Goal: Information Seeking & Learning: Find specific fact

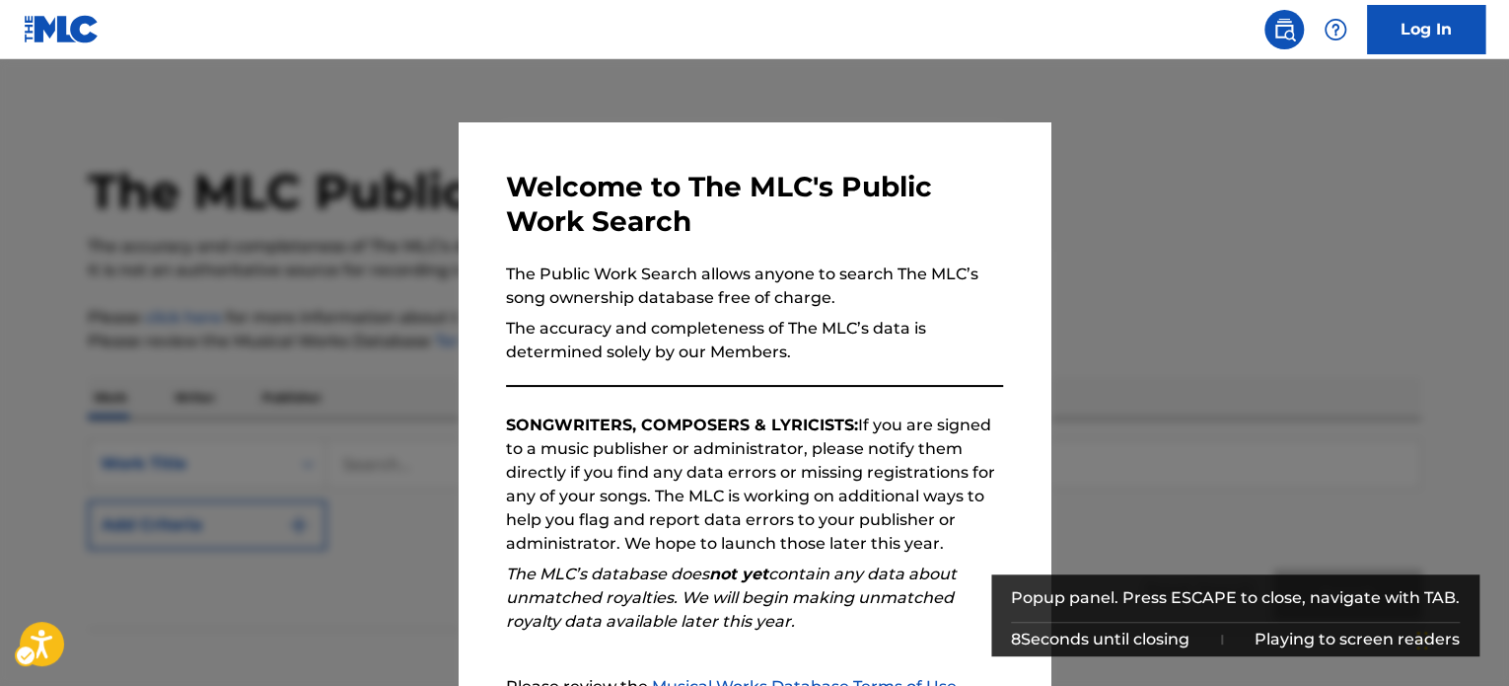
scroll to position [217, 0]
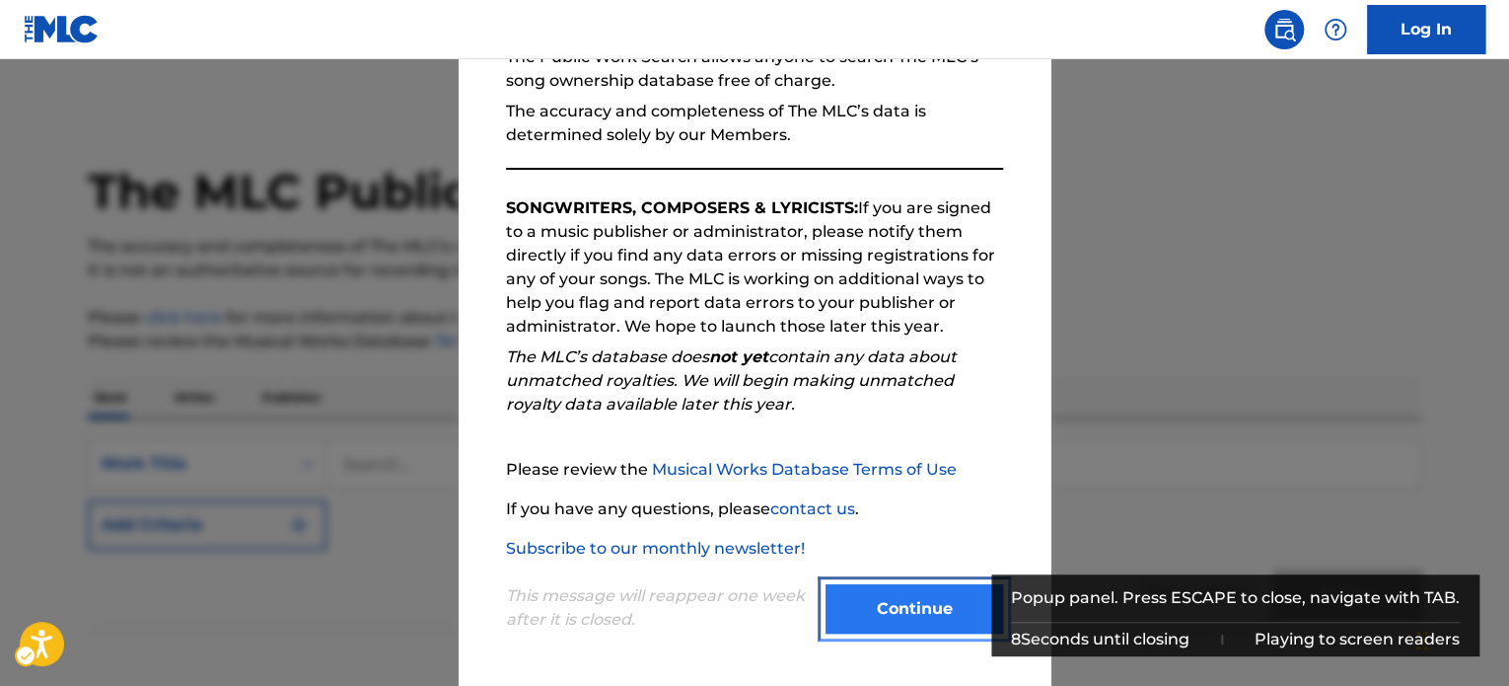
drag, startPoint x: 0, startPoint y: 0, endPoint x: 857, endPoint y: 602, distance: 1047.2
click at [896, 623] on button "Continue" at bounding box center [915, 608] width 178 height 49
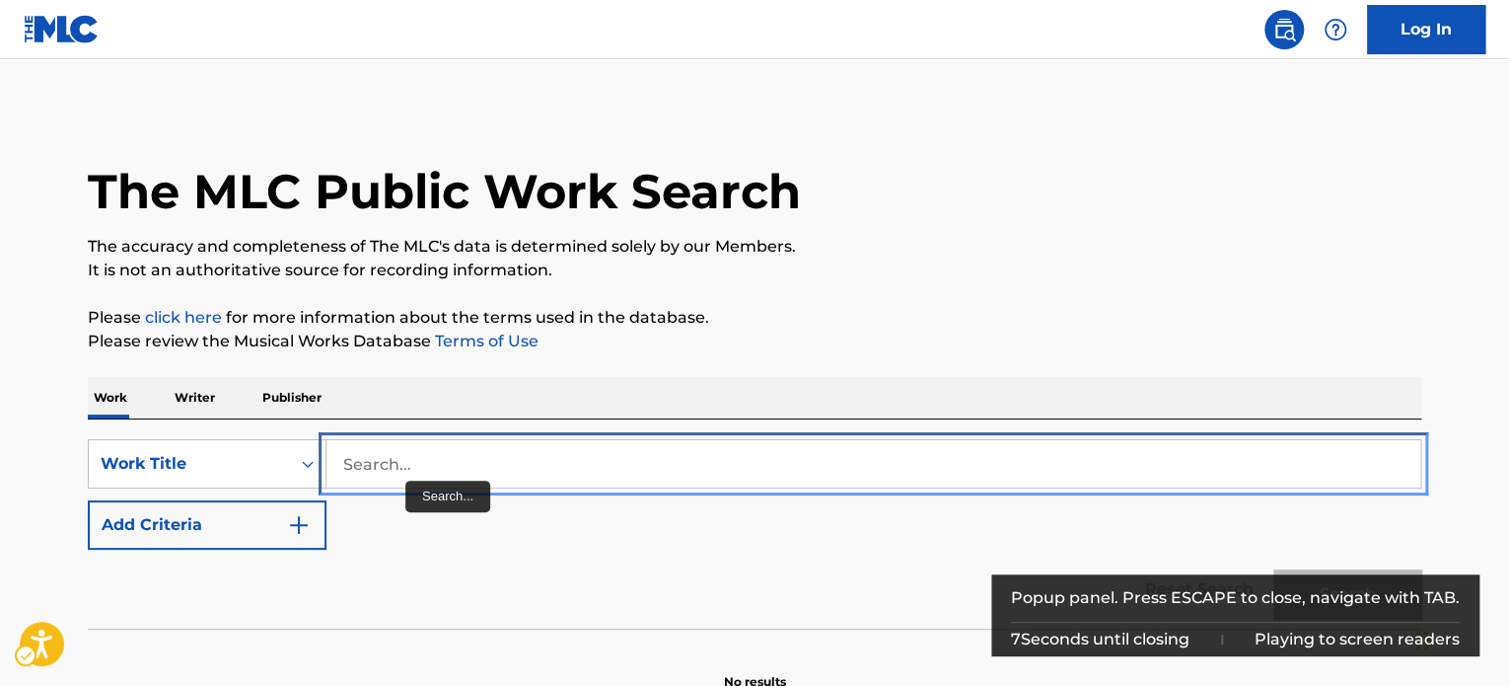
click at [406, 454] on input "Search..." at bounding box center [873, 463] width 1094 height 47
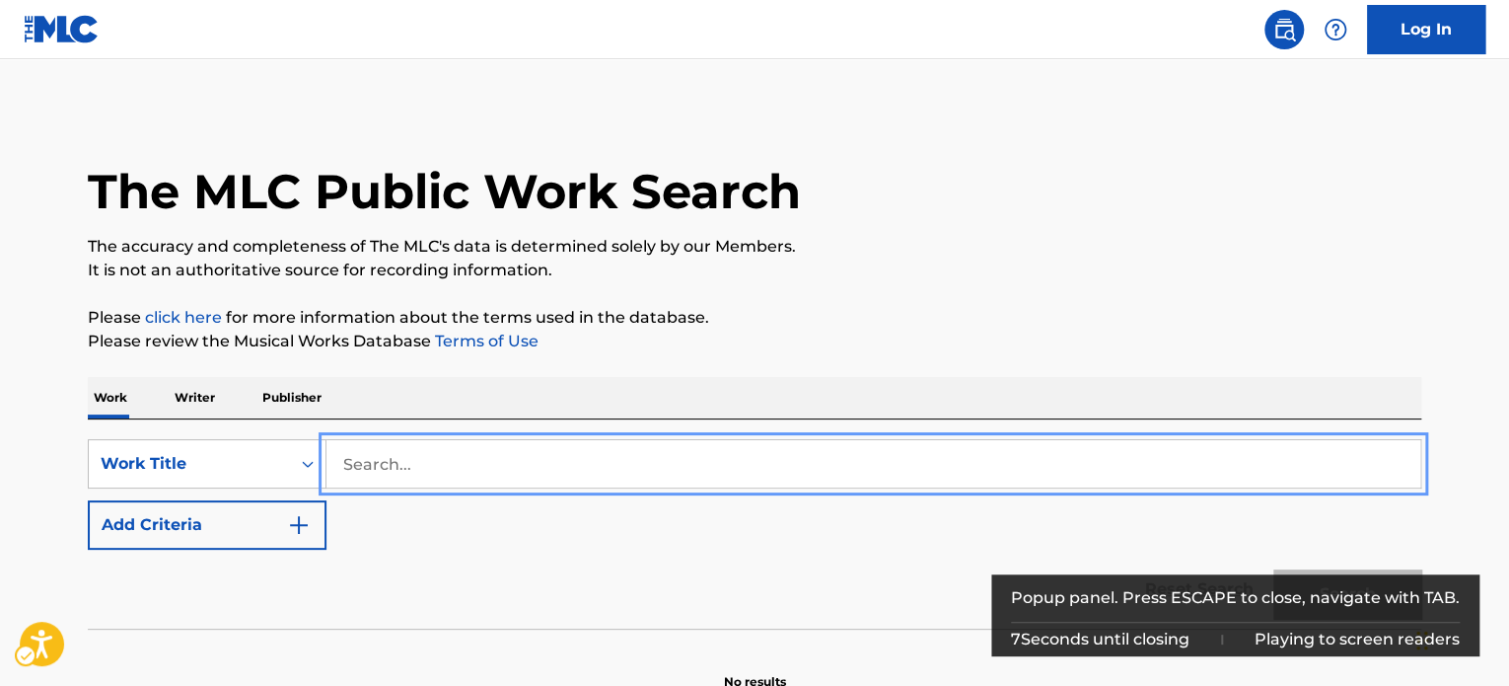
paste input "JACKIE CHAN ADVENTURES"
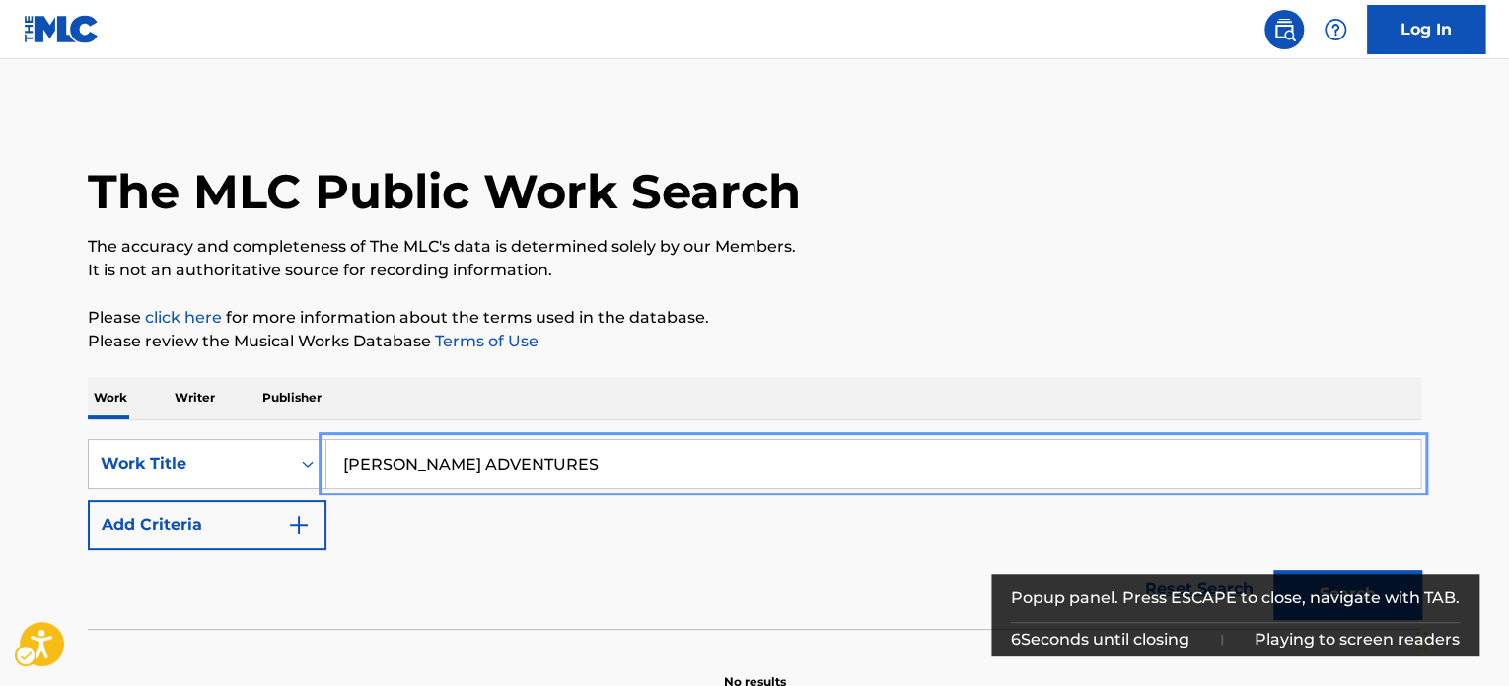
type input "JACKIE CHAN ADVENTURES"
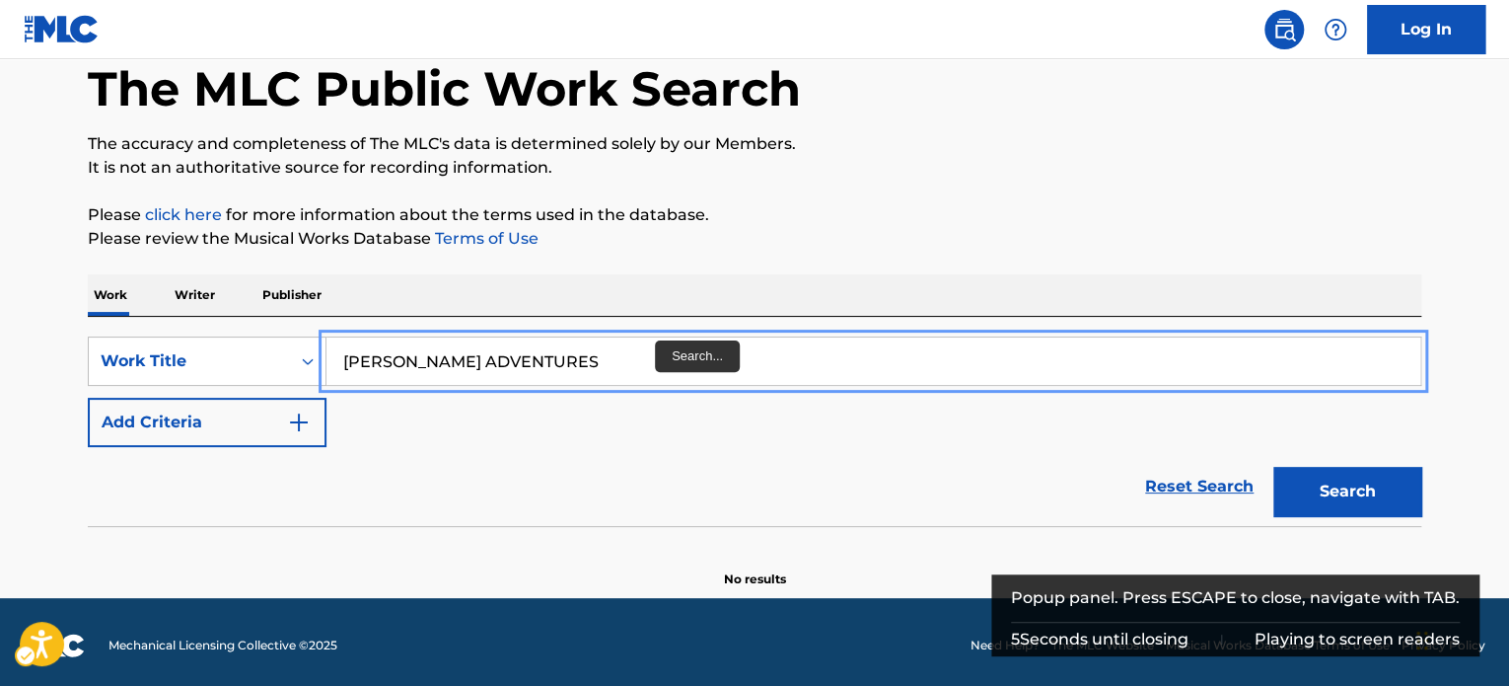
scroll to position [108, 0]
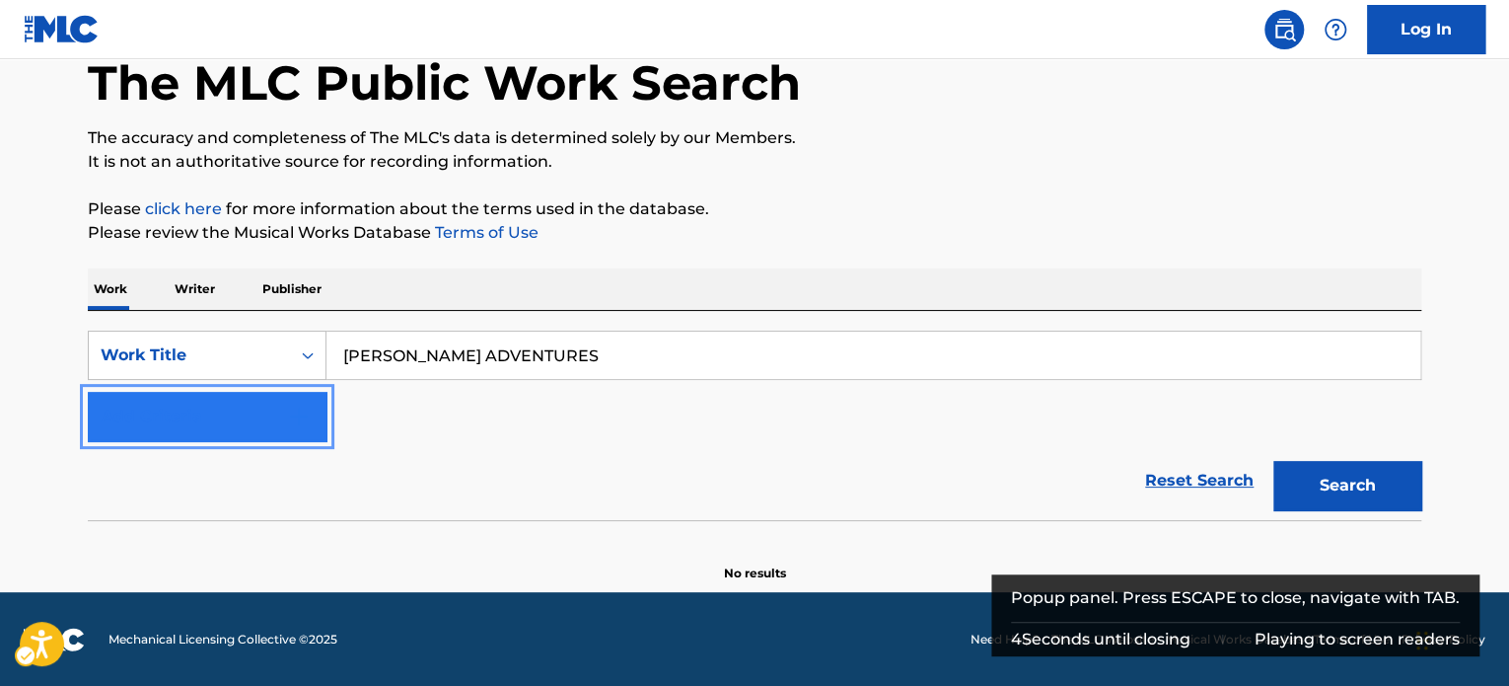
click at [284, 409] on button "Add Criteria" at bounding box center [207, 416] width 239 height 49
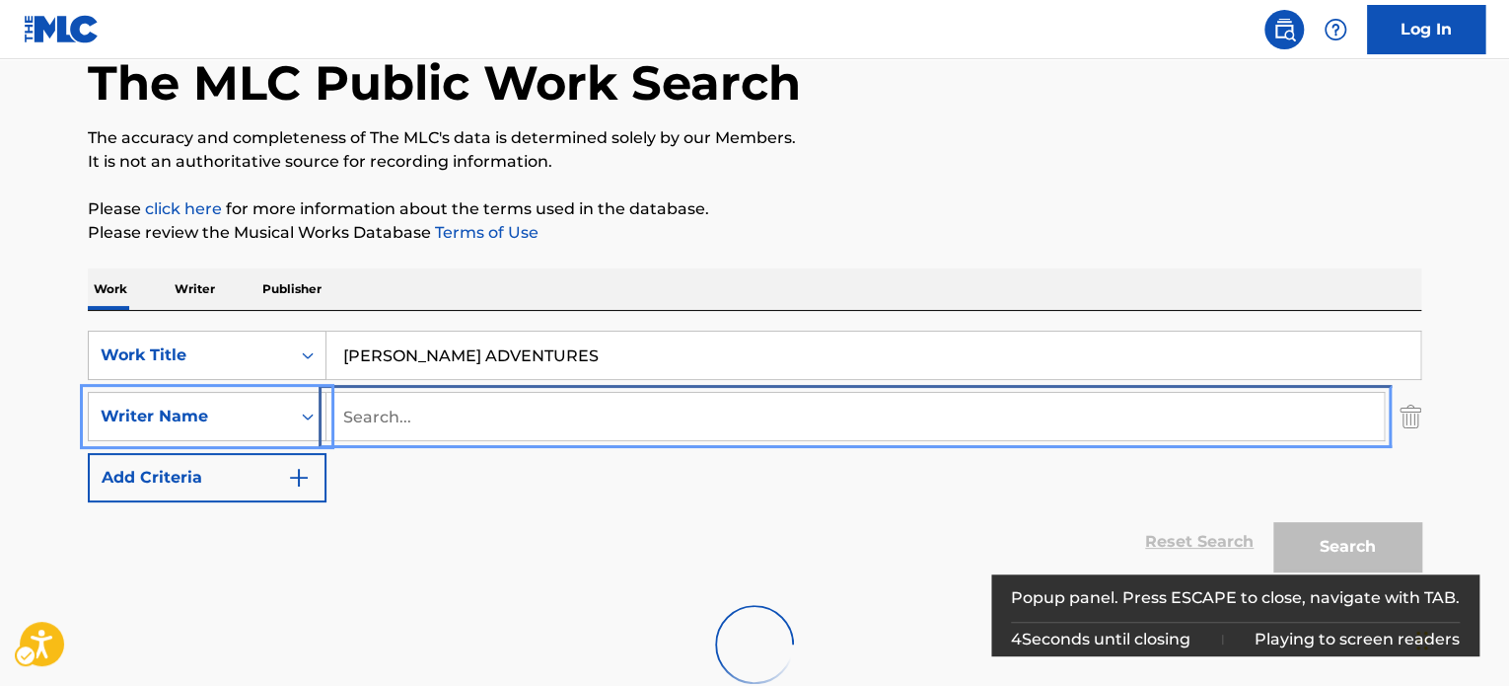
click at [422, 411] on input "Search..." at bounding box center [854, 416] width 1057 height 47
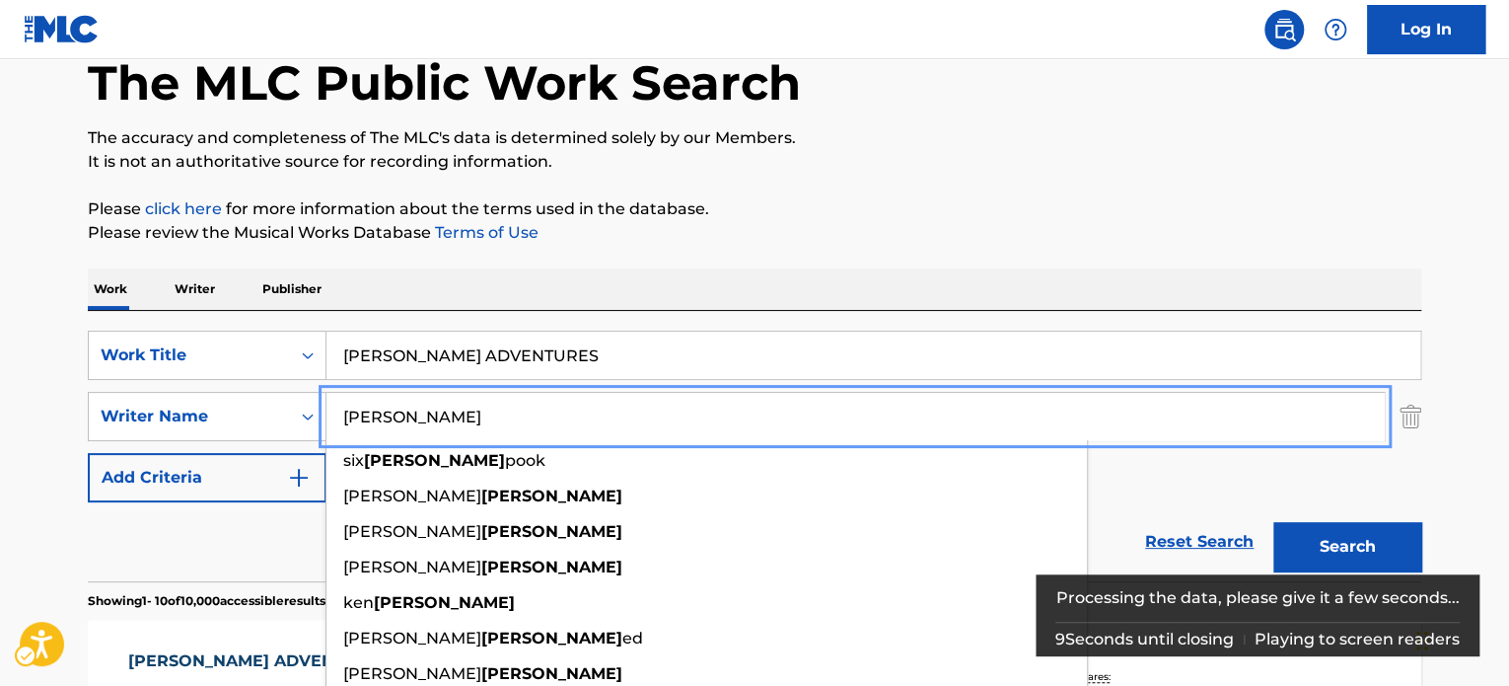
type input "ward"
click at [864, 209] on p "Please click here | New Window for more information about the terms used in the…" at bounding box center [755, 209] width 1334 height 24
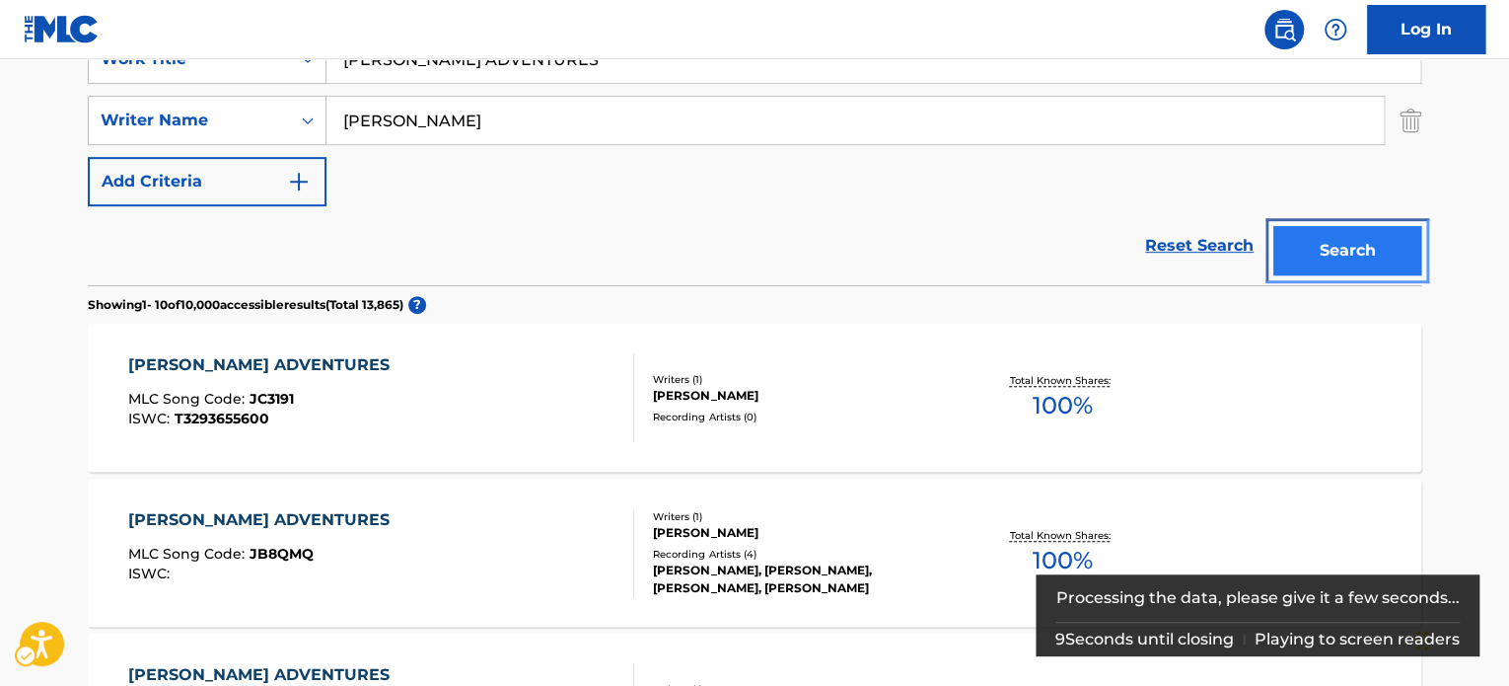
click at [1388, 245] on button "Search" at bounding box center [1347, 250] width 148 height 49
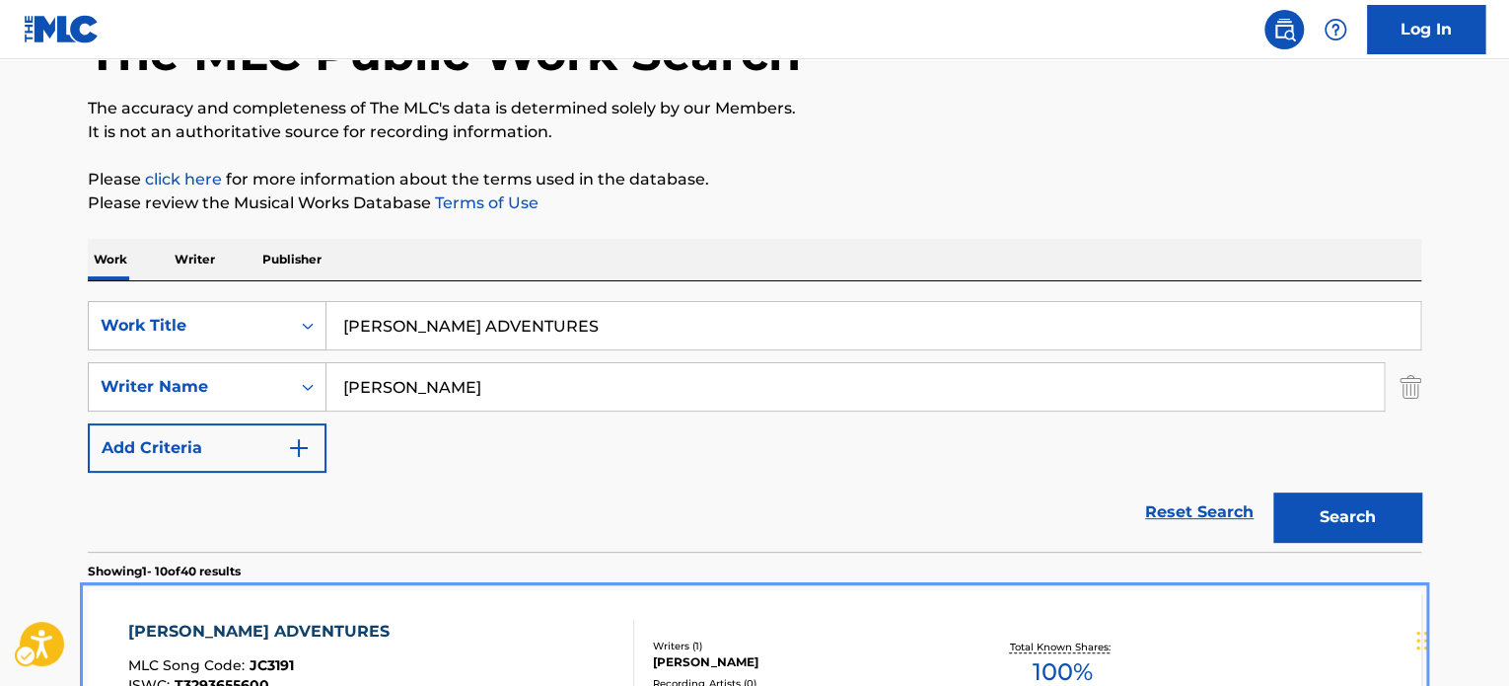
scroll to position [135, 0]
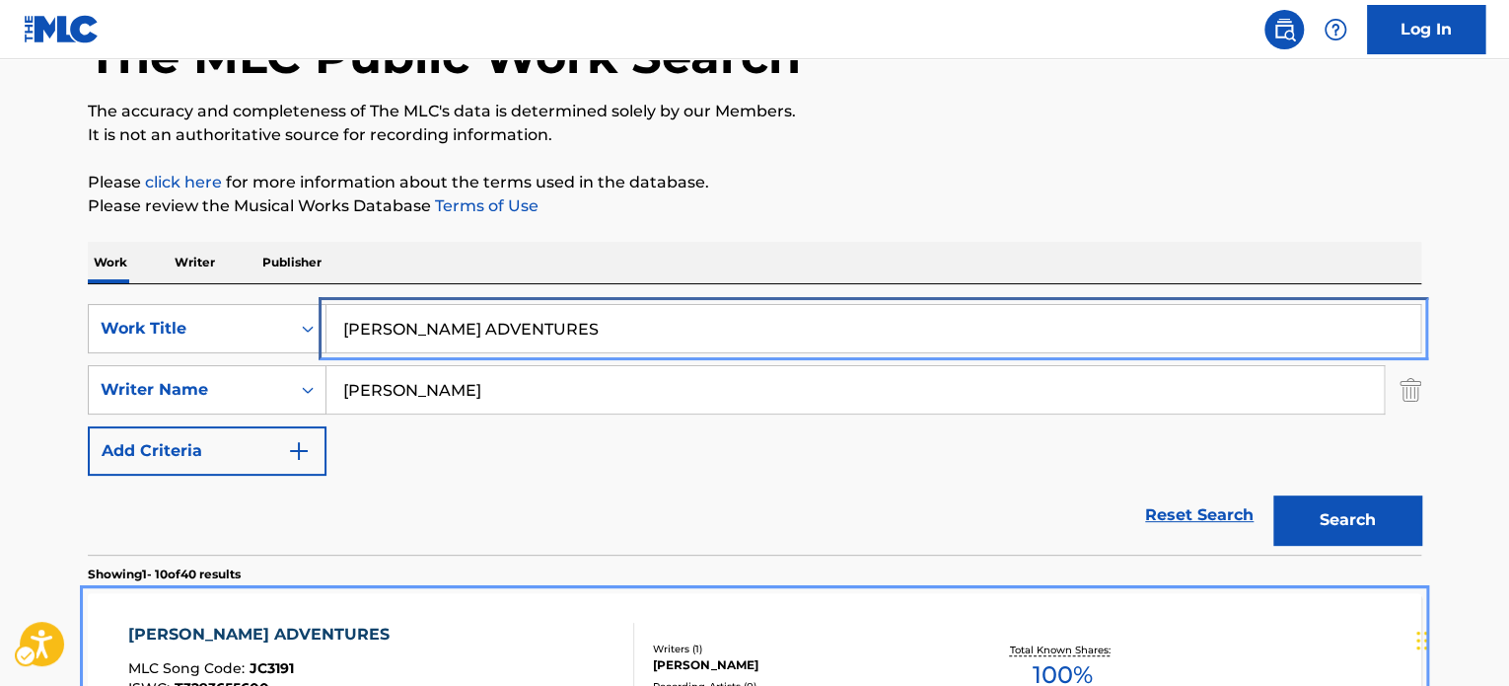
click at [517, 326] on input "JACKIE CHAN ADVENTURES" at bounding box center [873, 328] width 1094 height 47
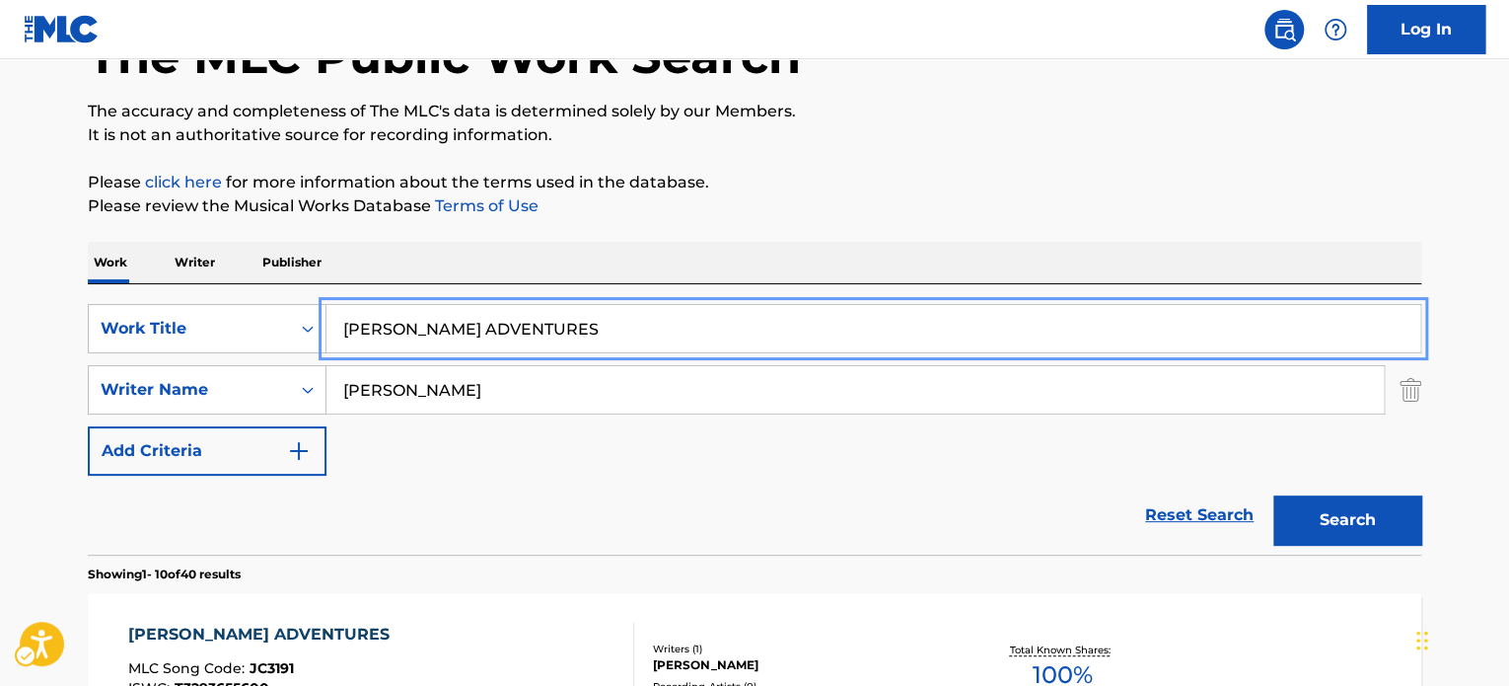
paste input "onah Hex"
type input "Jonah Hex"
click at [861, 197] on p "Please review the Musical Works Database Terms of Use | New Window" at bounding box center [755, 206] width 1334 height 24
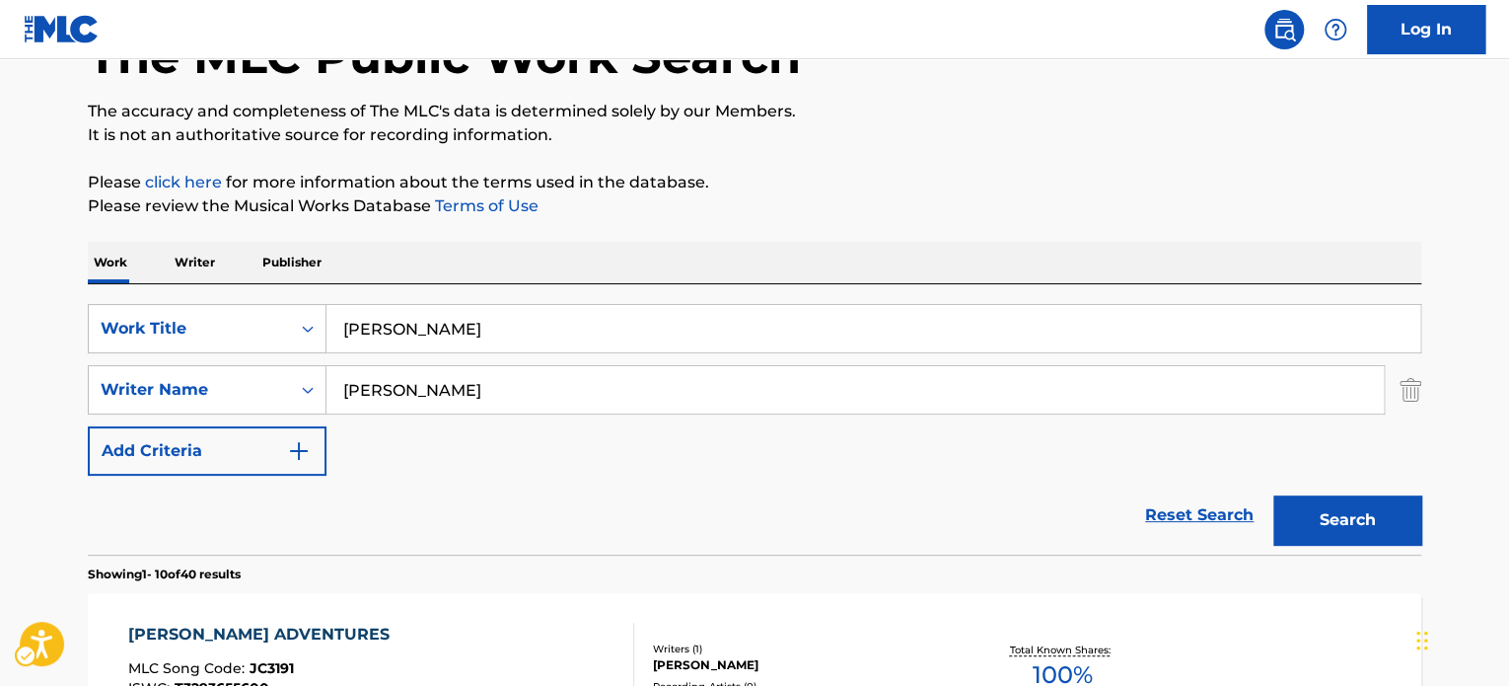
click at [464, 422] on div "SearchWithCriteriaa9596ba5-b9d2-47b0-9020-01e76d9fc11c Work Title Jonah Hex Sea…" at bounding box center [755, 390] width 1334 height 172
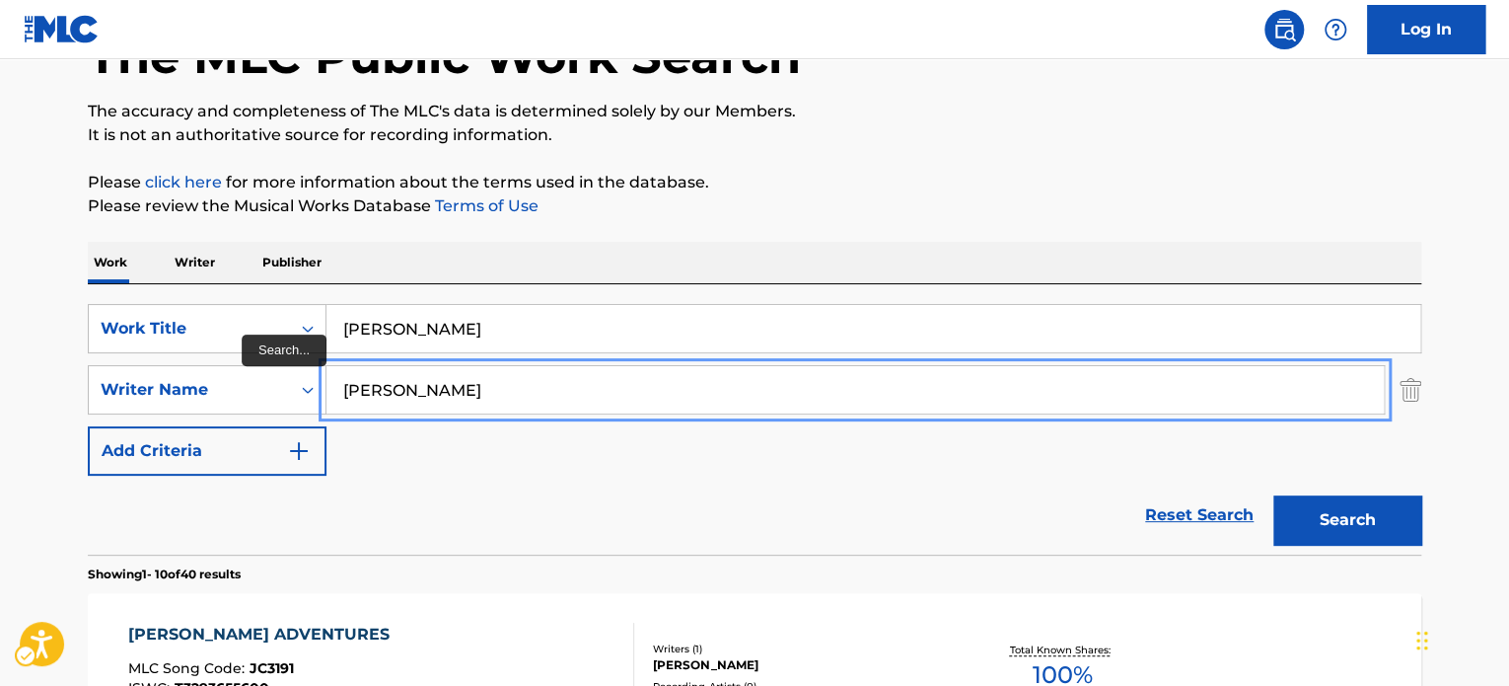
click at [464, 401] on input "ward" at bounding box center [854, 389] width 1057 height 47
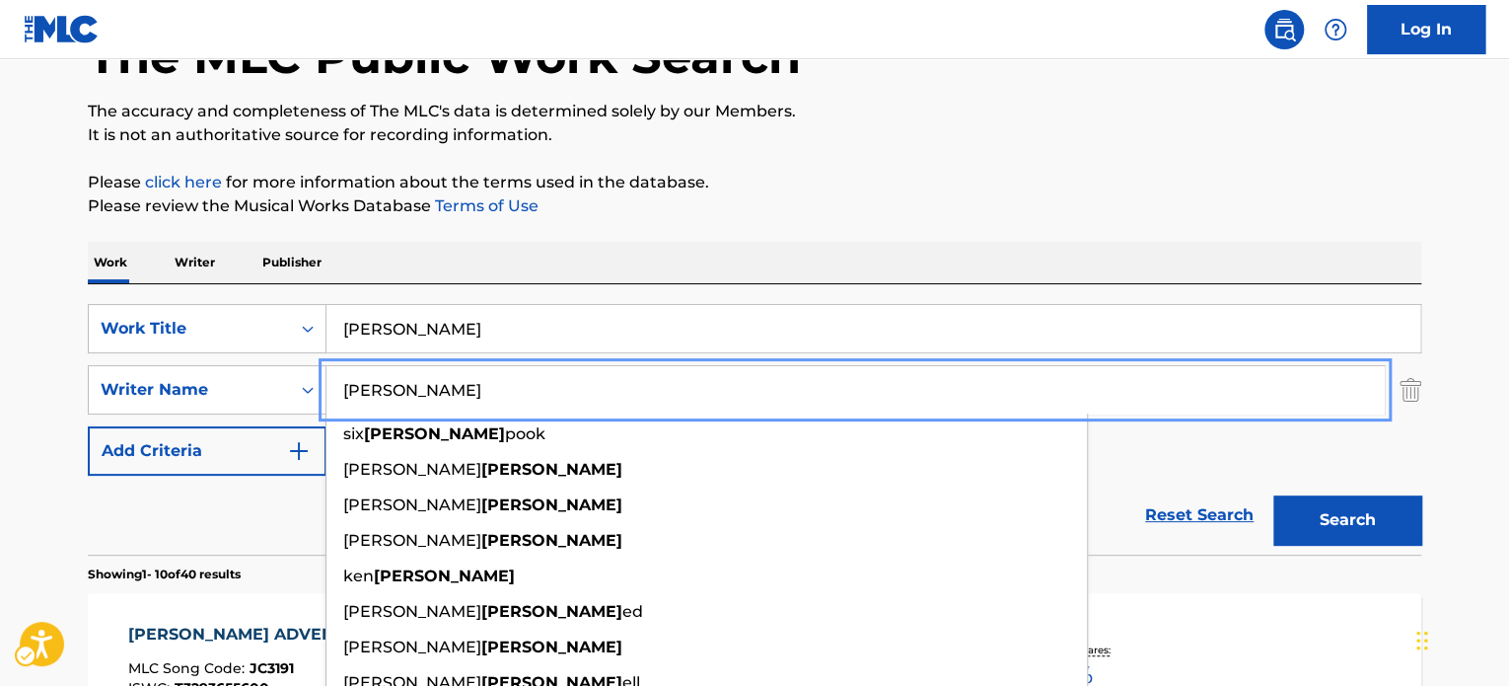
paste input "Beltrami"
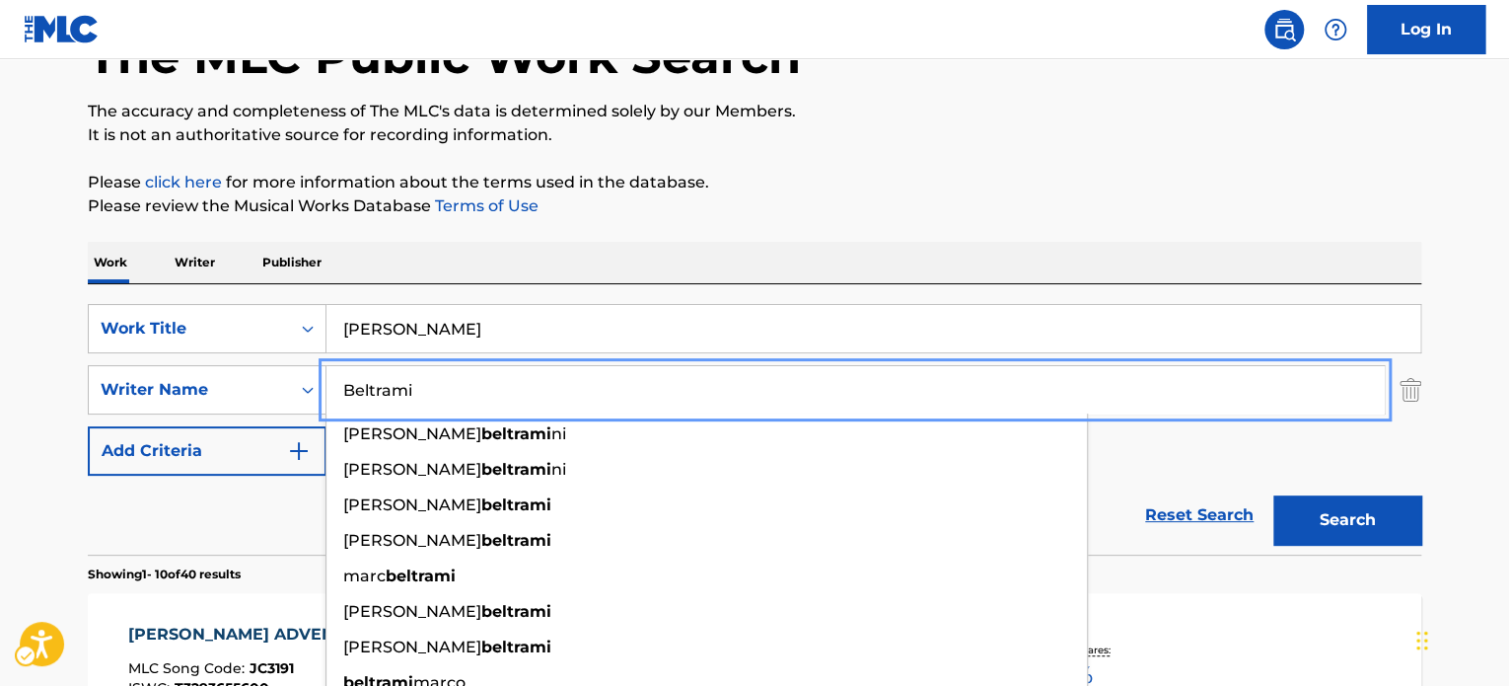
type input "Beltrami"
click at [1387, 518] on button "Search" at bounding box center [1347, 519] width 148 height 49
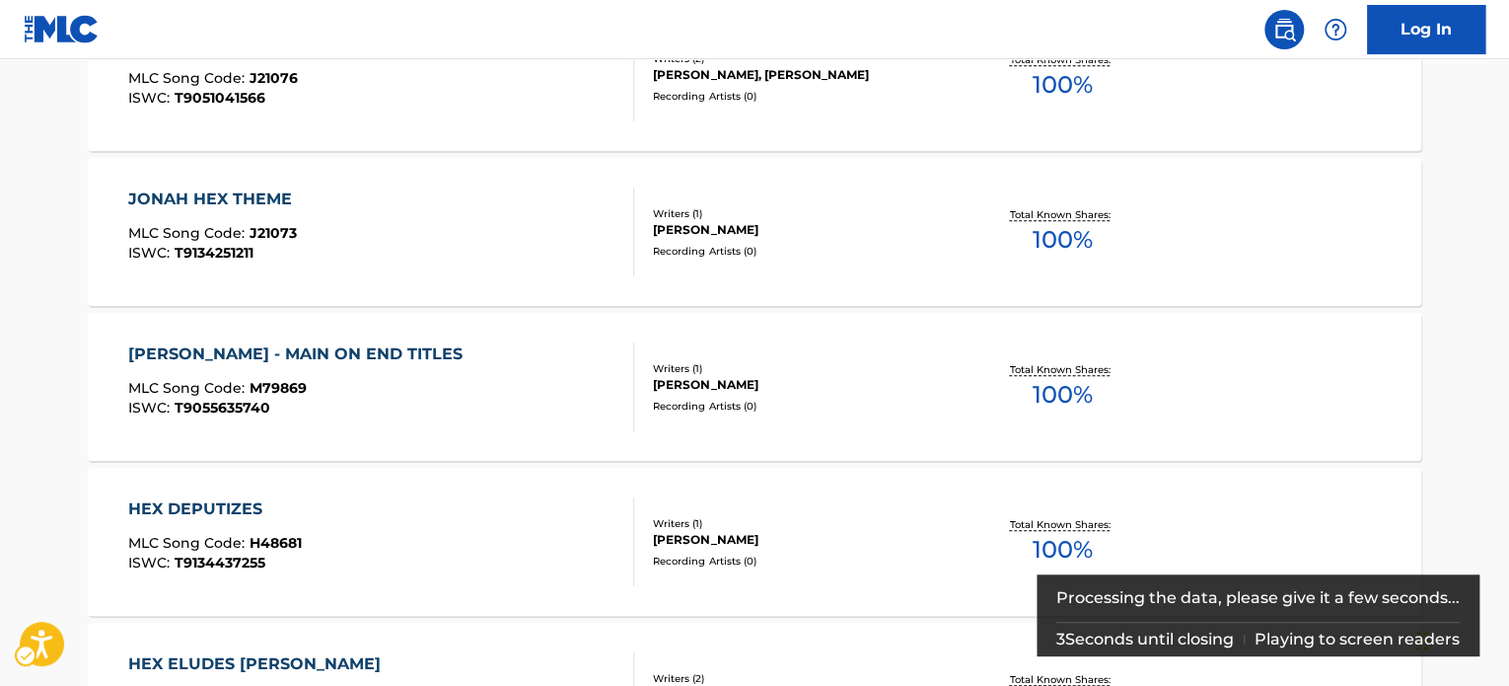
scroll to position [727, 0]
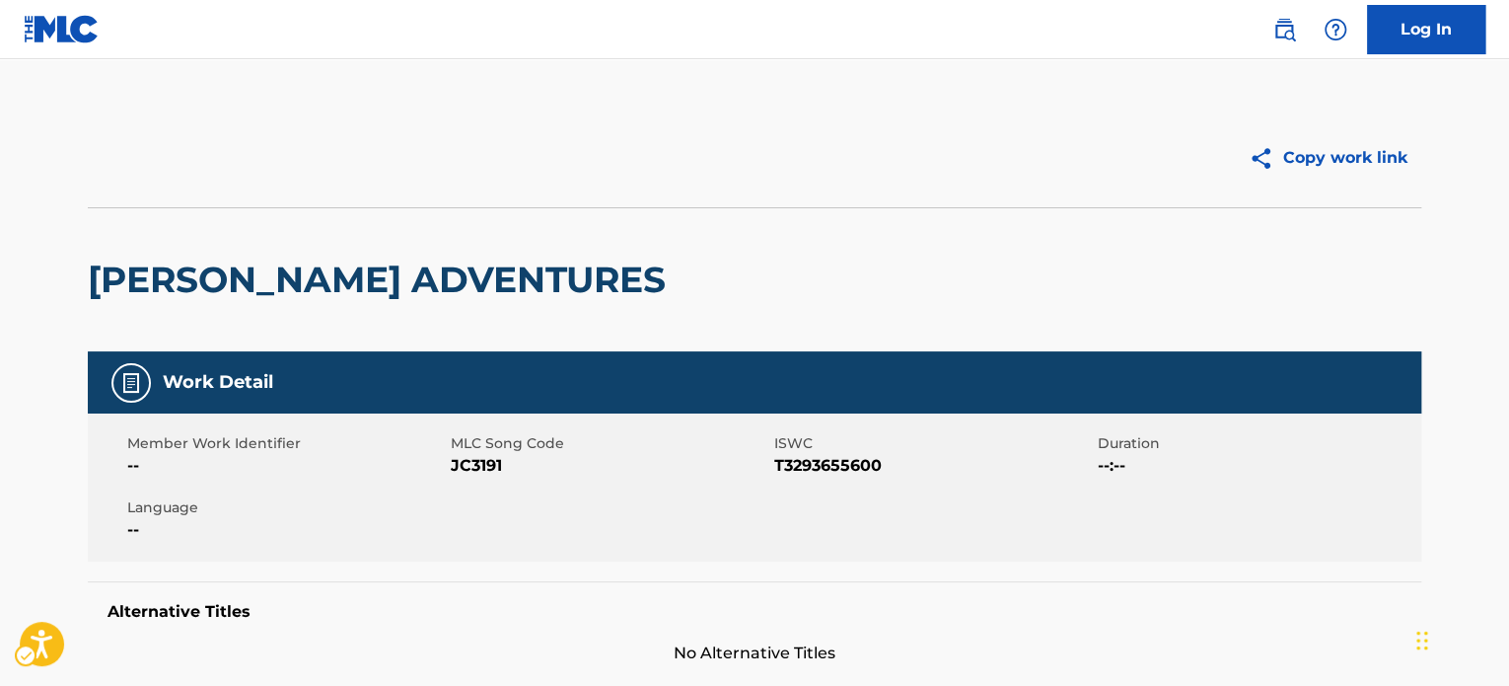
click at [370, 269] on h2 "JACKIE CHAN ADVENTURES" at bounding box center [382, 279] width 588 height 44
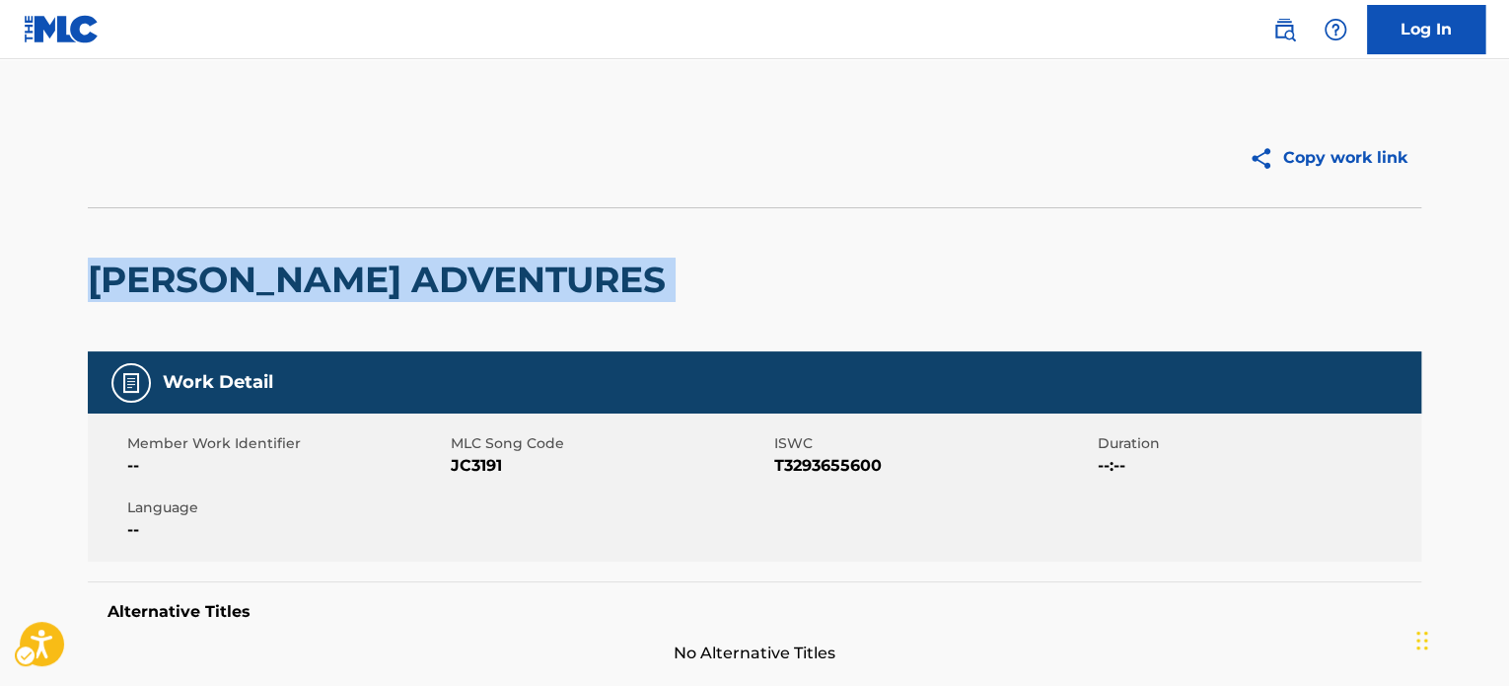
click at [370, 269] on h2 "JACKIE CHAN ADVENTURES" at bounding box center [382, 279] width 588 height 44
copy div "JACKIE CHAN ADVENTURES"
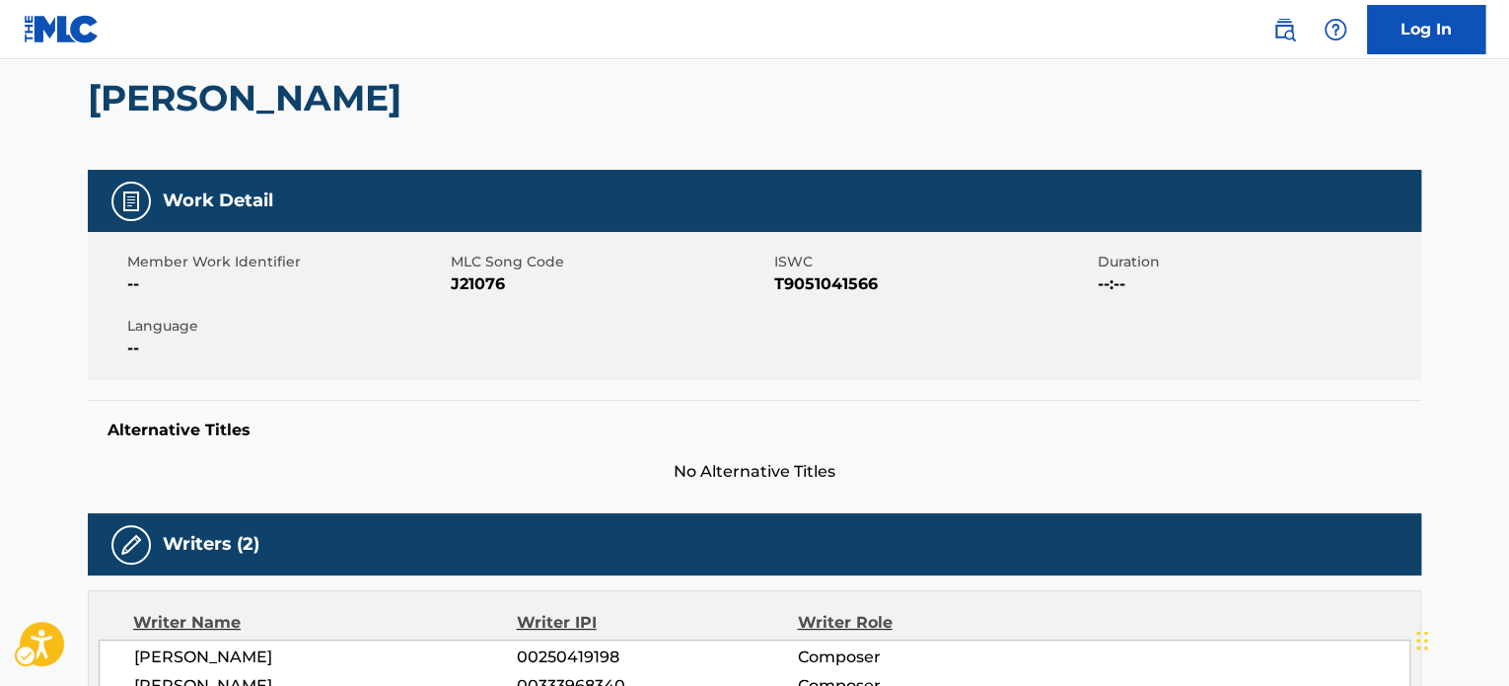
scroll to position [99, 0]
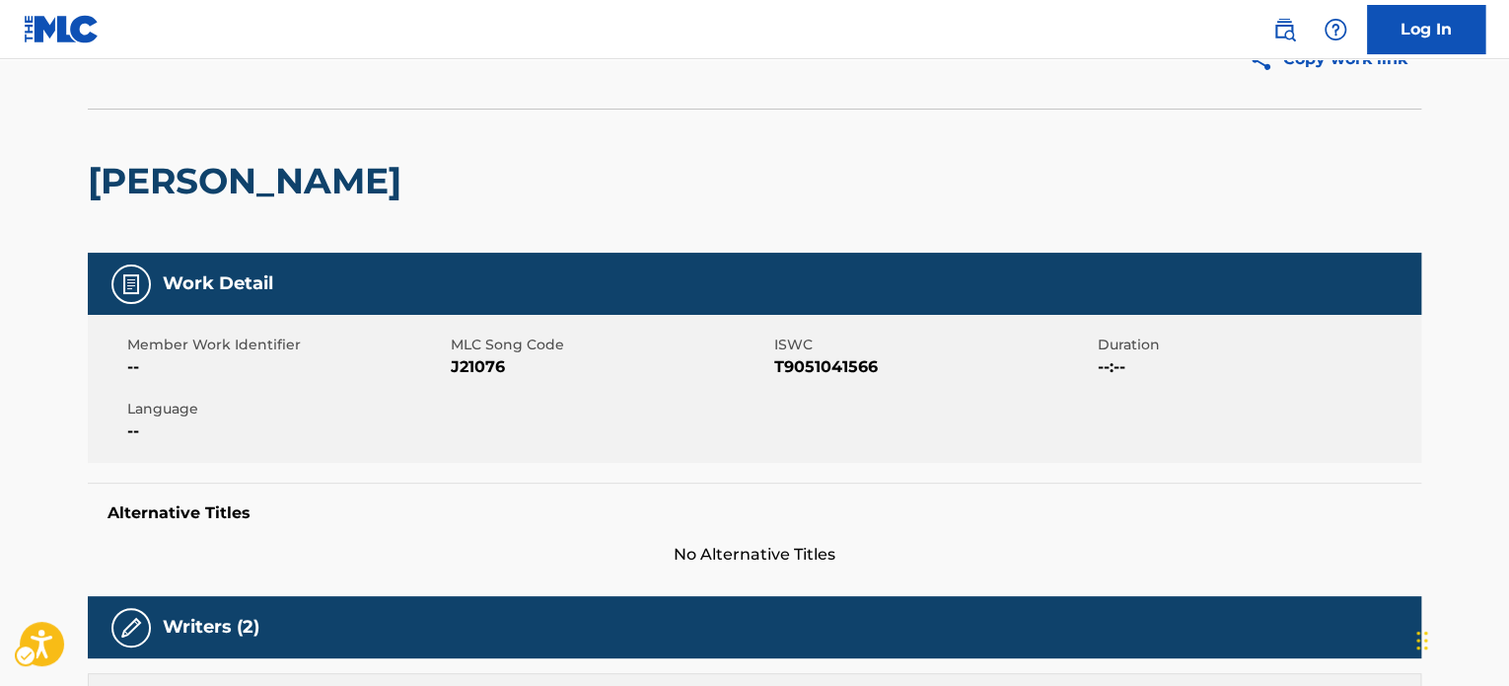
click at [209, 204] on div "[PERSON_NAME]" at bounding box center [250, 180] width 324 height 143
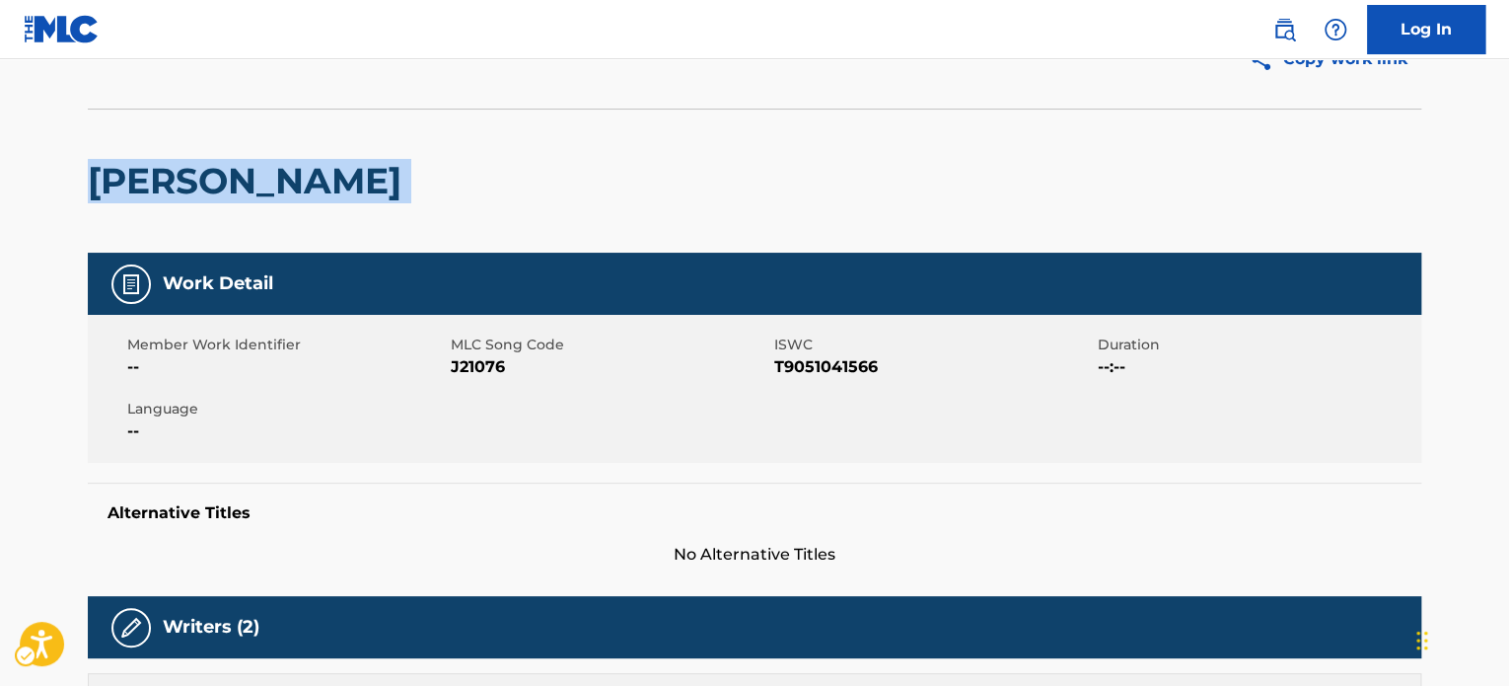
click at [209, 203] on div "[PERSON_NAME]" at bounding box center [250, 180] width 324 height 143
copy div "[PERSON_NAME]"
